Goal: Information Seeking & Learning: Learn about a topic

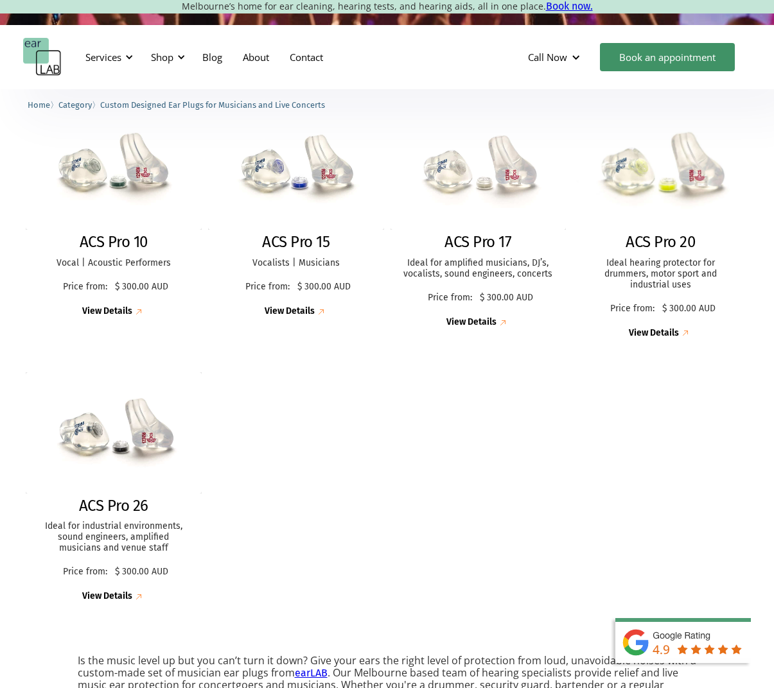
scroll to position [340, 0]
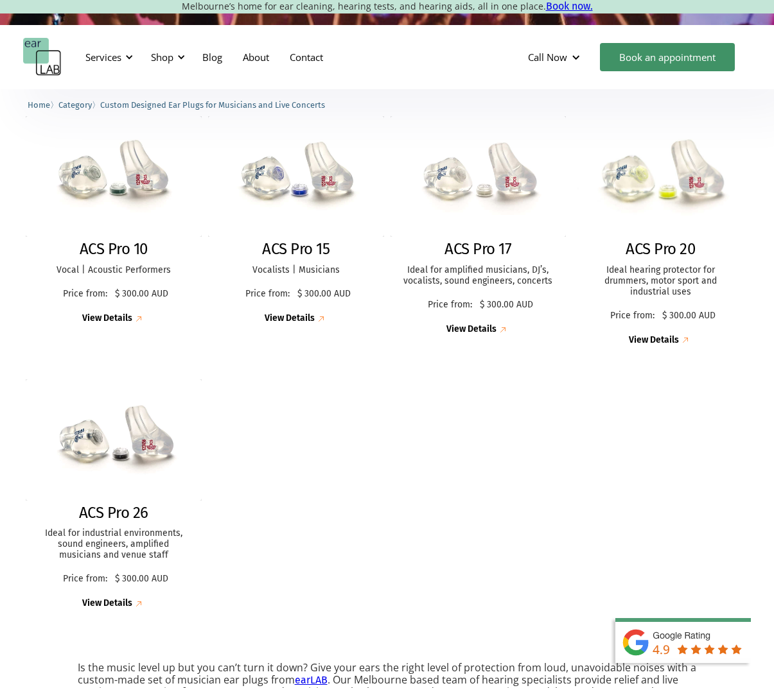
click at [666, 338] on div "View Details" at bounding box center [654, 340] width 50 height 11
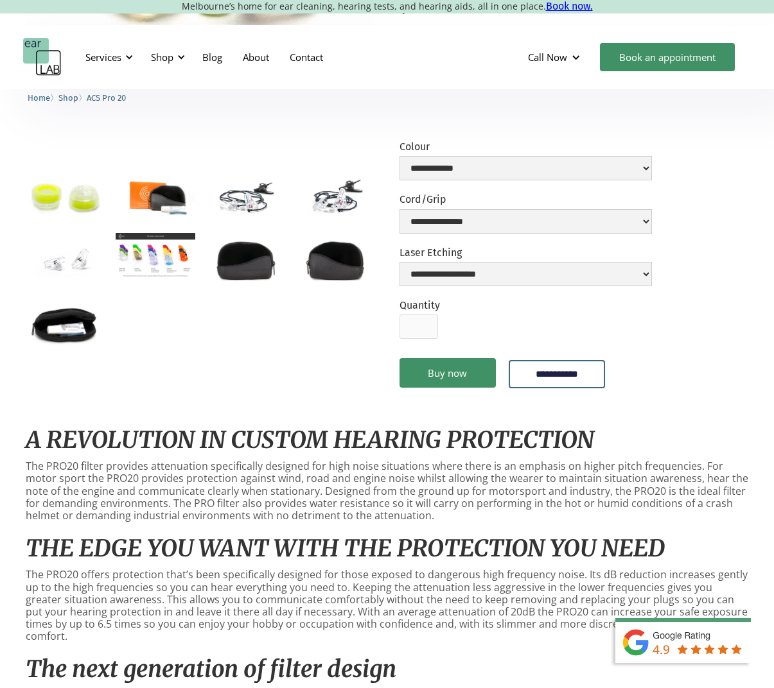
scroll to position [290, 0]
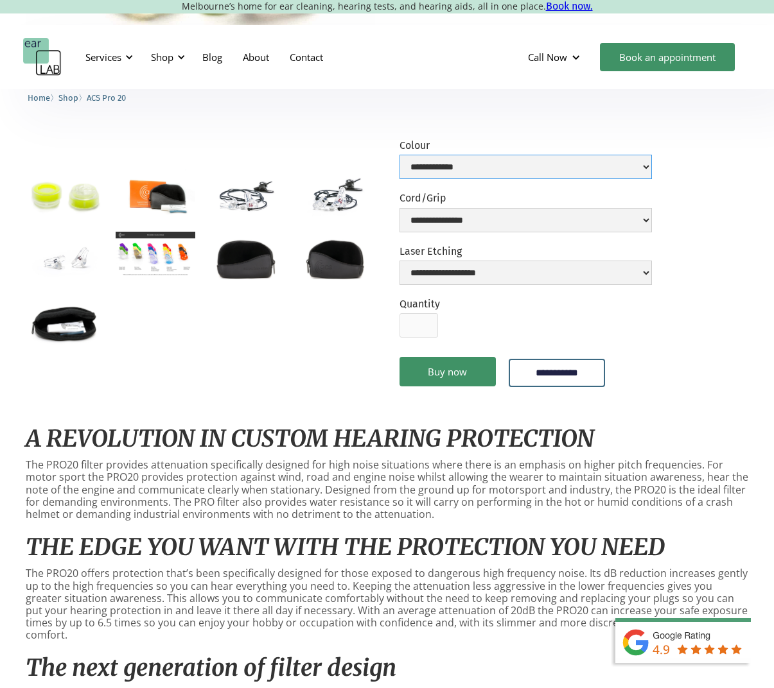
select select "**********"
click at [152, 253] on img "open lightbox" at bounding box center [156, 254] width 80 height 45
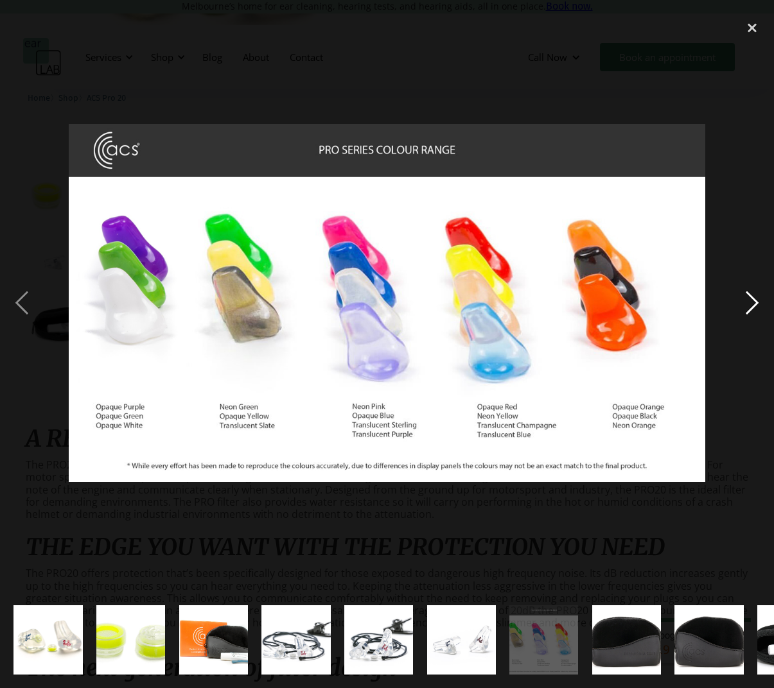
click at [743, 304] on div "next image" at bounding box center [752, 302] width 44 height 578
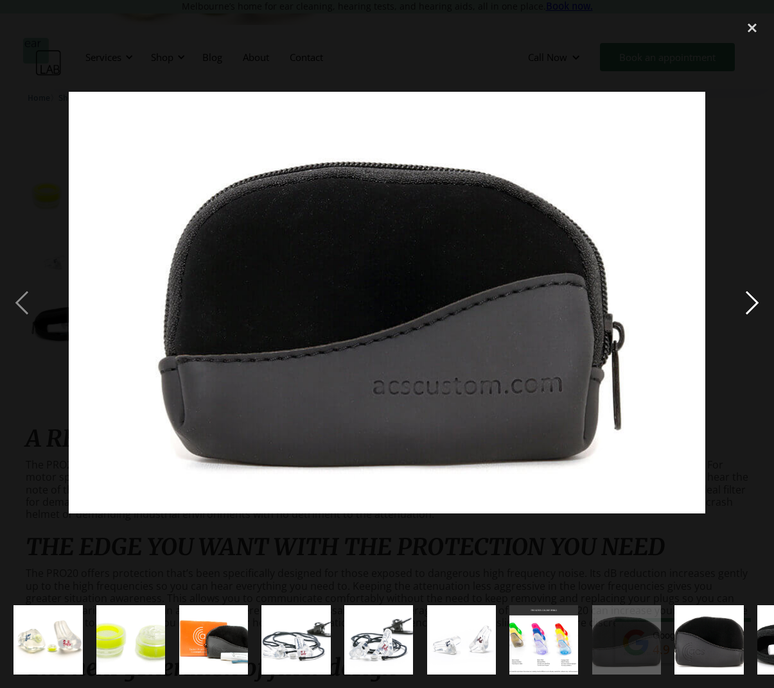
click at [760, 306] on div "next image" at bounding box center [752, 302] width 44 height 578
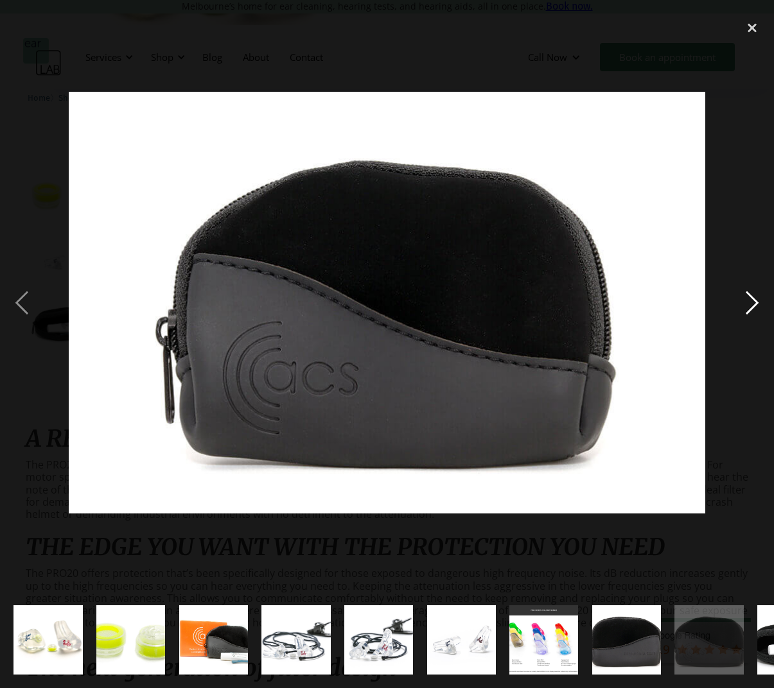
drag, startPoint x: 731, startPoint y: 301, endPoint x: 741, endPoint y: 302, distance: 10.4
click at [731, 301] on div "next image" at bounding box center [752, 302] width 44 height 578
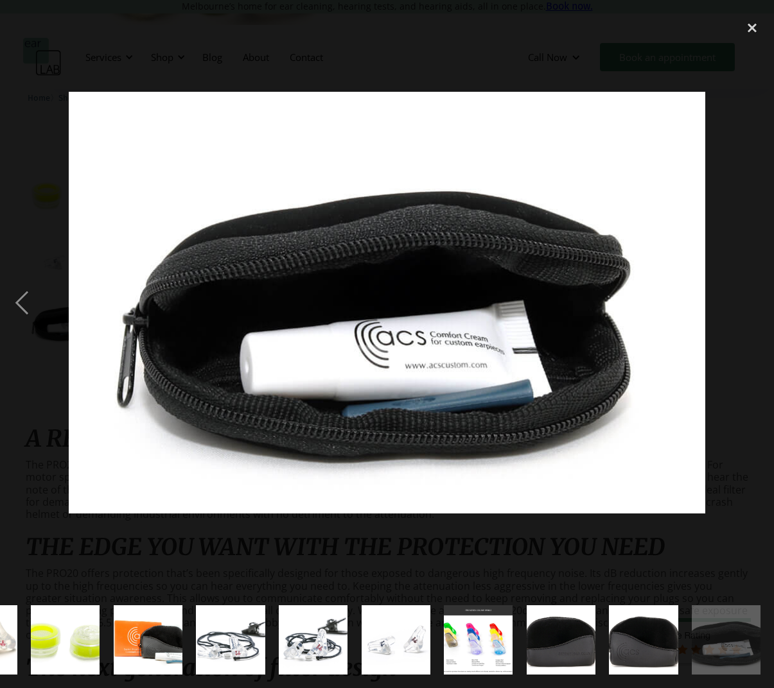
click at [742, 302] on div "next image" at bounding box center [752, 302] width 44 height 578
click at [750, 29] on div "close lightbox" at bounding box center [752, 27] width 44 height 28
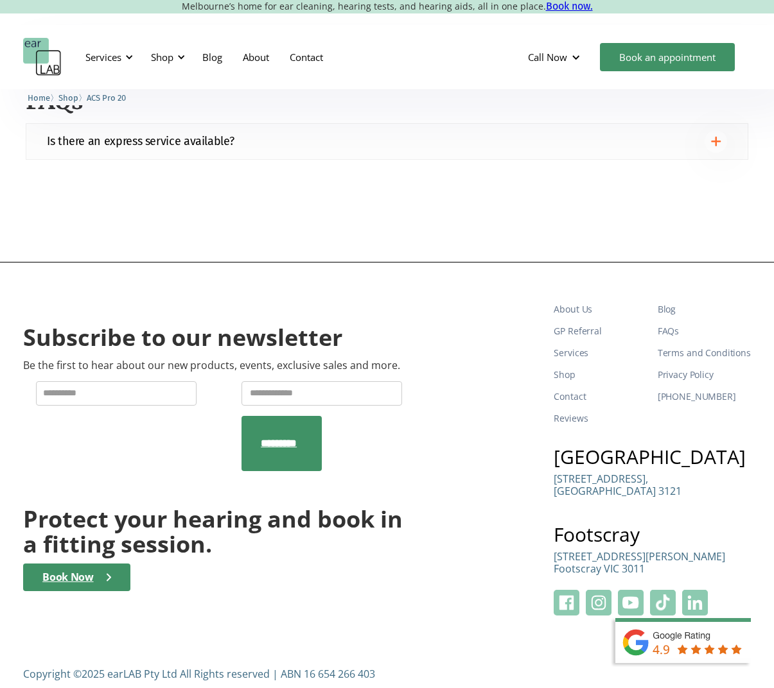
scroll to position [1776, 0]
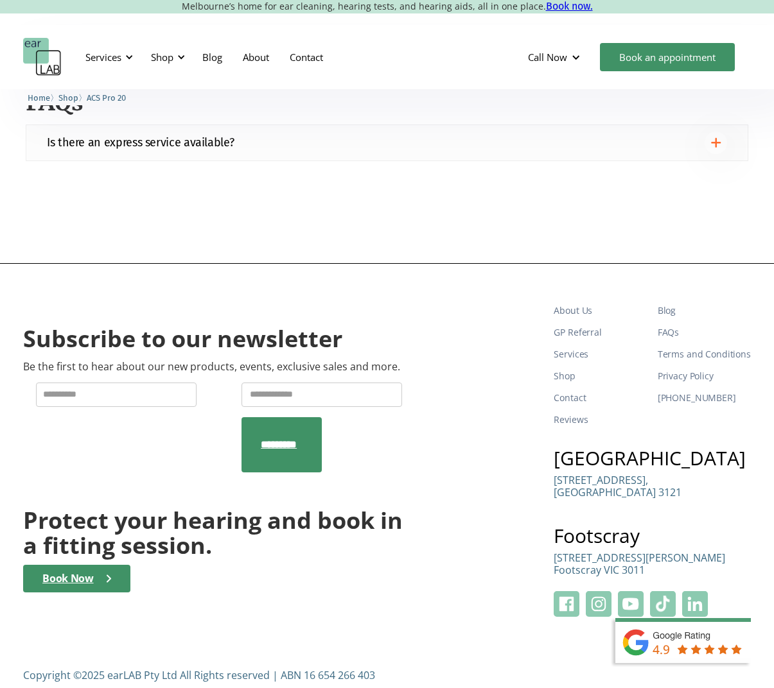
click at [713, 137] on img at bounding box center [716, 142] width 10 height 10
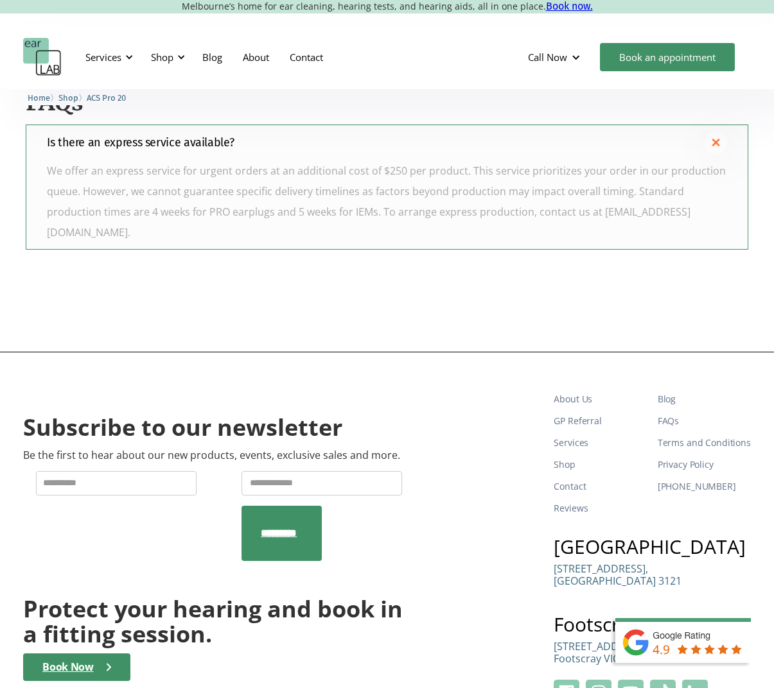
click at [713, 135] on img at bounding box center [715, 142] width 15 height 15
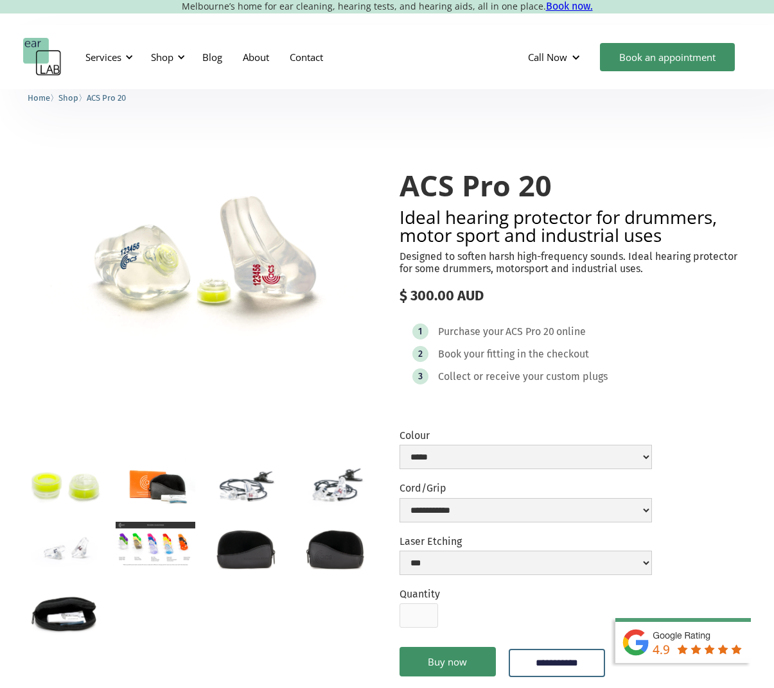
scroll to position [0, 0]
click at [129, 55] on div at bounding box center [129, 57] width 9 height 9
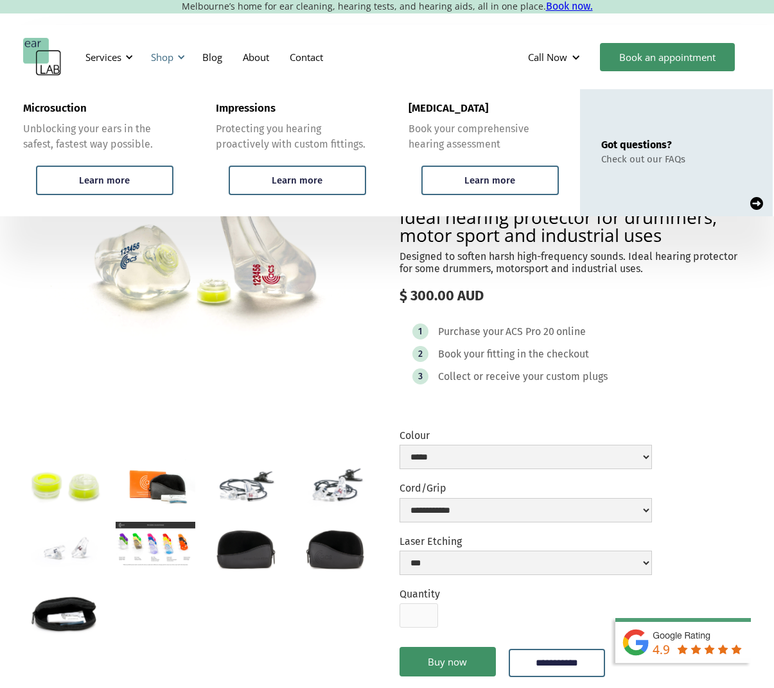
click at [178, 55] on div at bounding box center [181, 57] width 9 height 9
